Goal: Check status: Check status

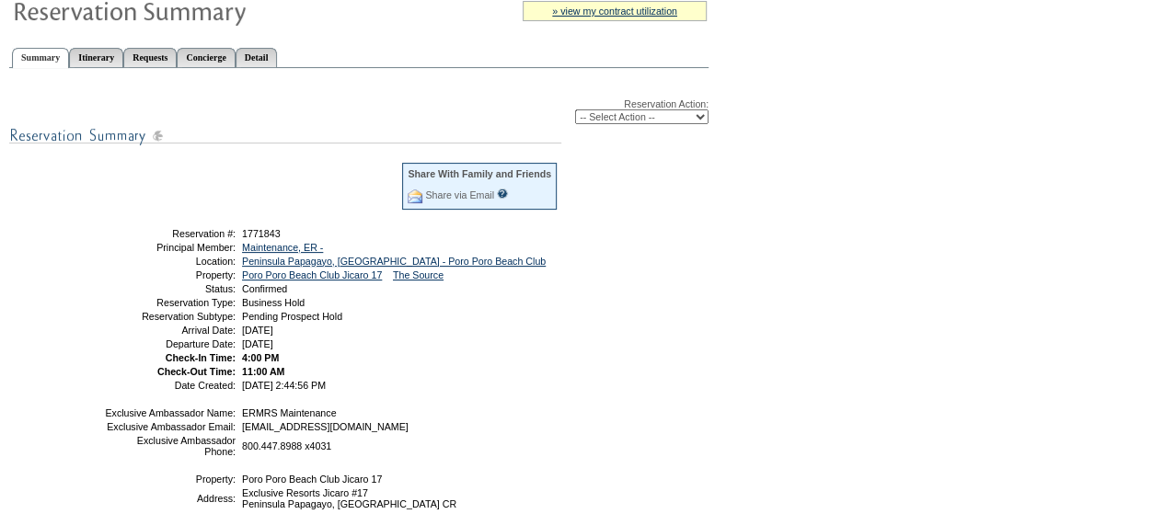
scroll to position [122, 0]
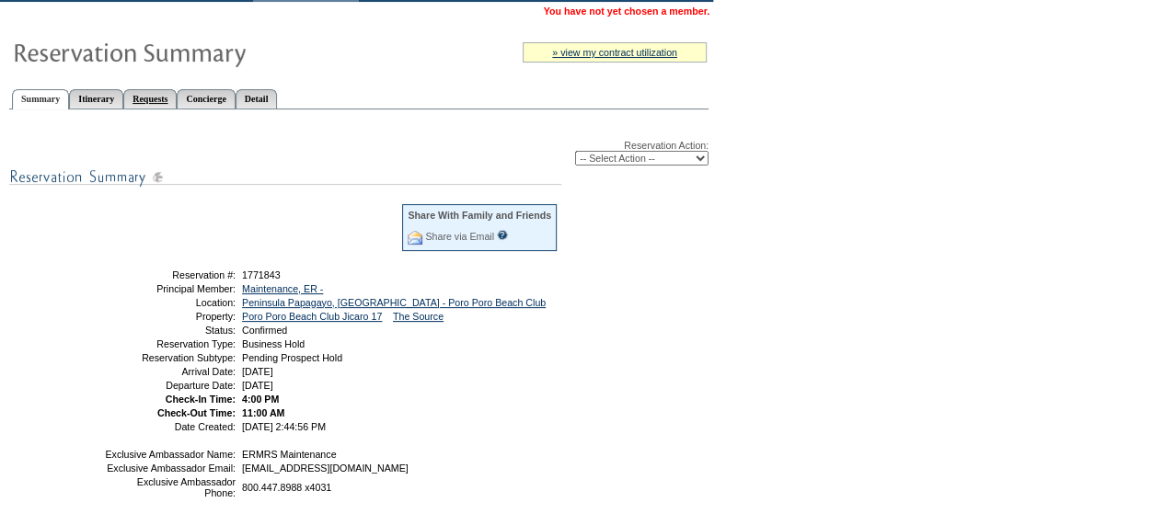
click at [177, 96] on link "Requests" at bounding box center [149, 98] width 53 height 19
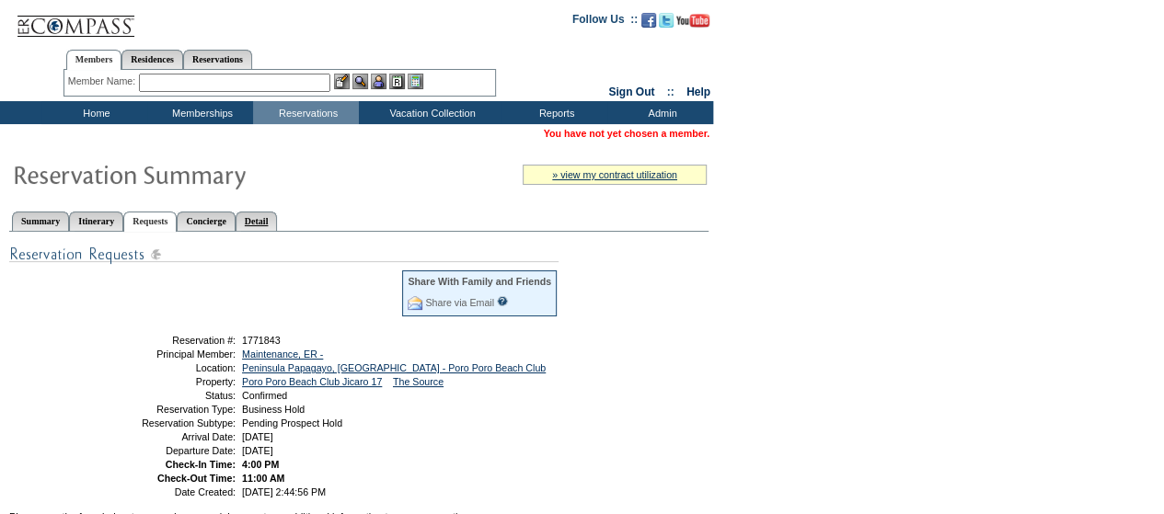
click at [278, 224] on link "Detail" at bounding box center [257, 221] width 42 height 19
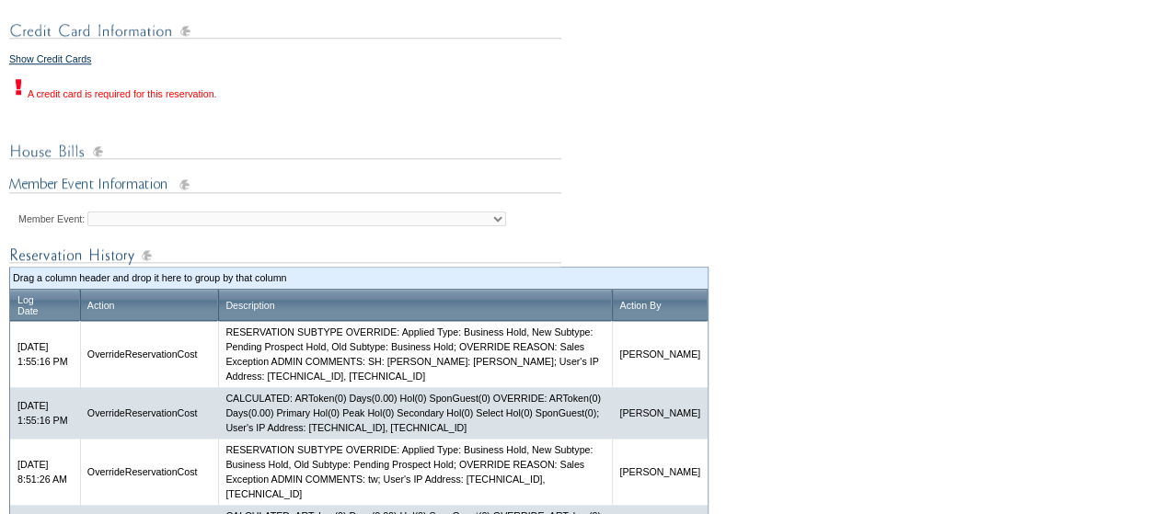
scroll to position [694, 0]
